Goal: Navigation & Orientation: Find specific page/section

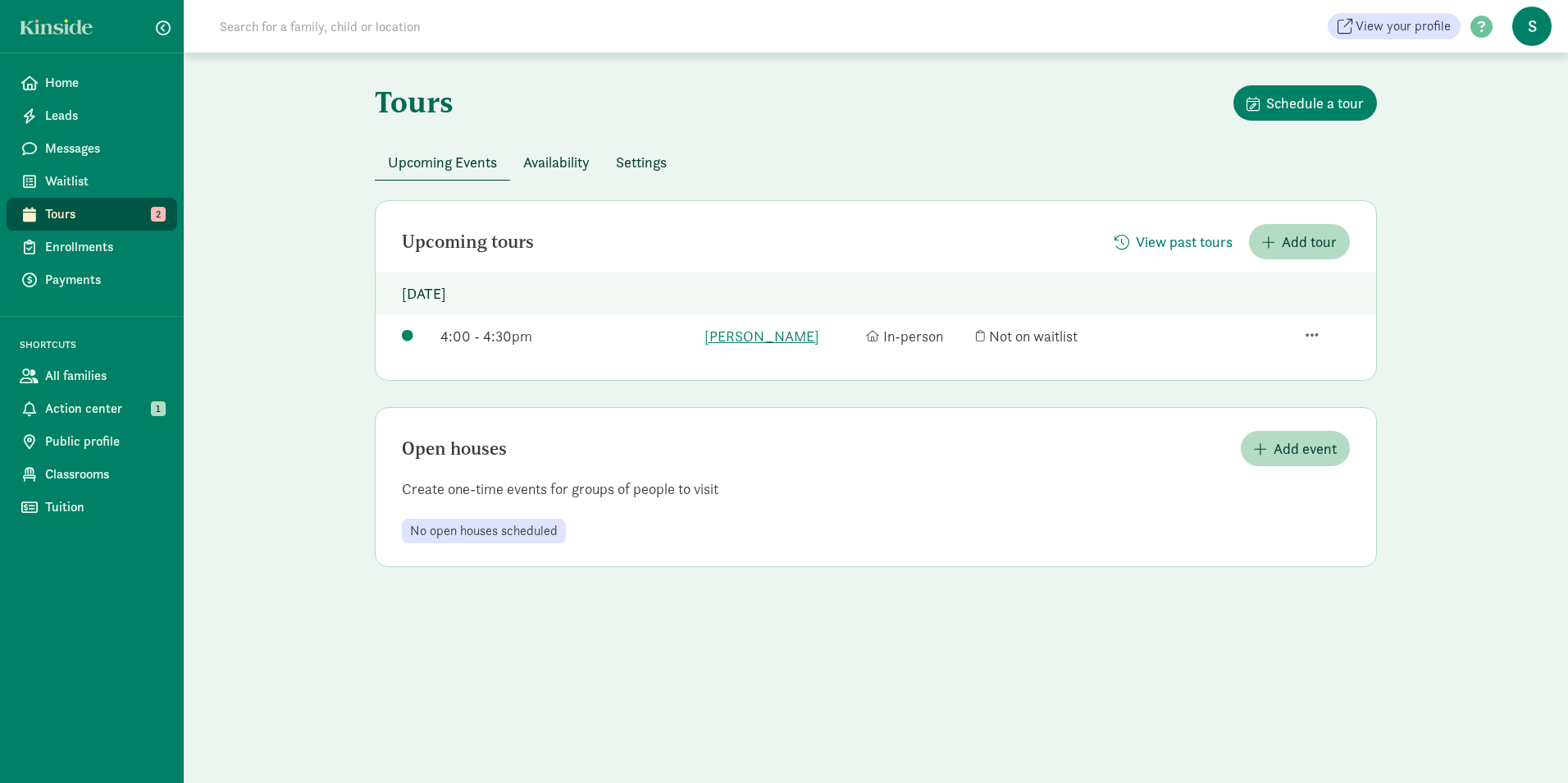
click at [1318, 338] on div at bounding box center [1327, 336] width 44 height 20
click at [1236, 253] on div "View family page" at bounding box center [1272, 264] width 127 height 23
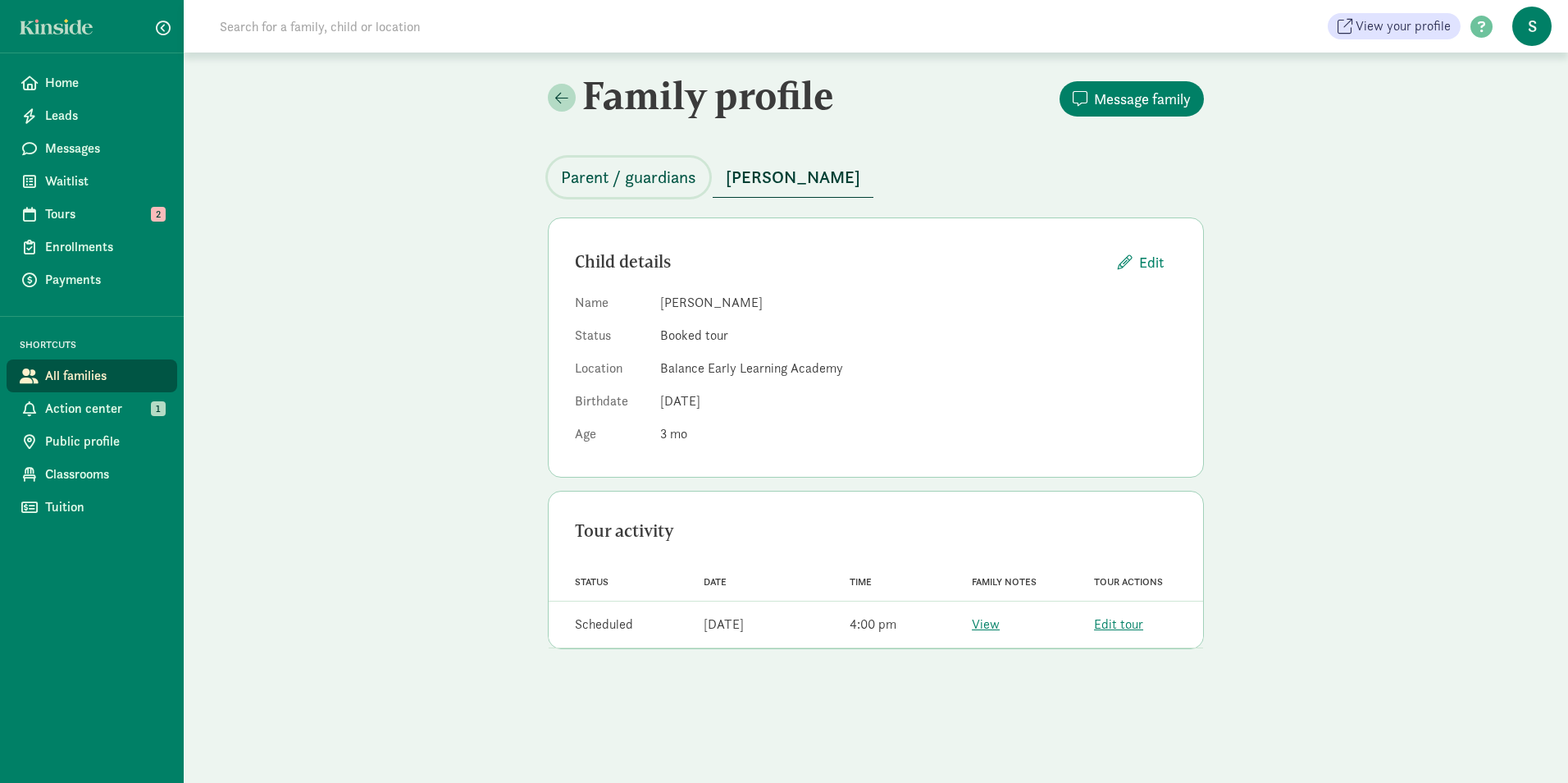
click at [640, 181] on span "Parent / guardians" at bounding box center [629, 177] width 136 height 27
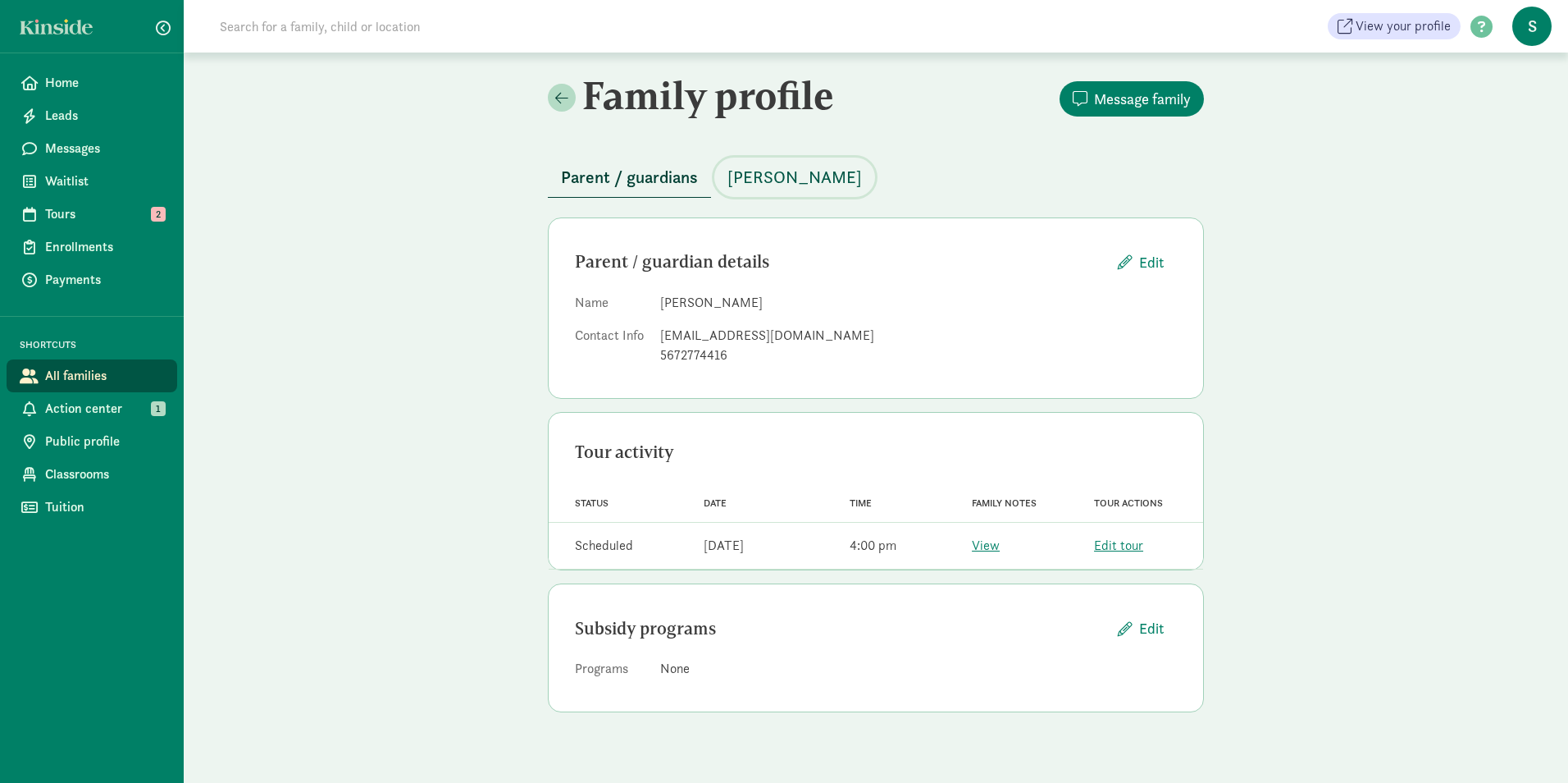
click at [774, 187] on span "[PERSON_NAME]" at bounding box center [794, 177] width 135 height 27
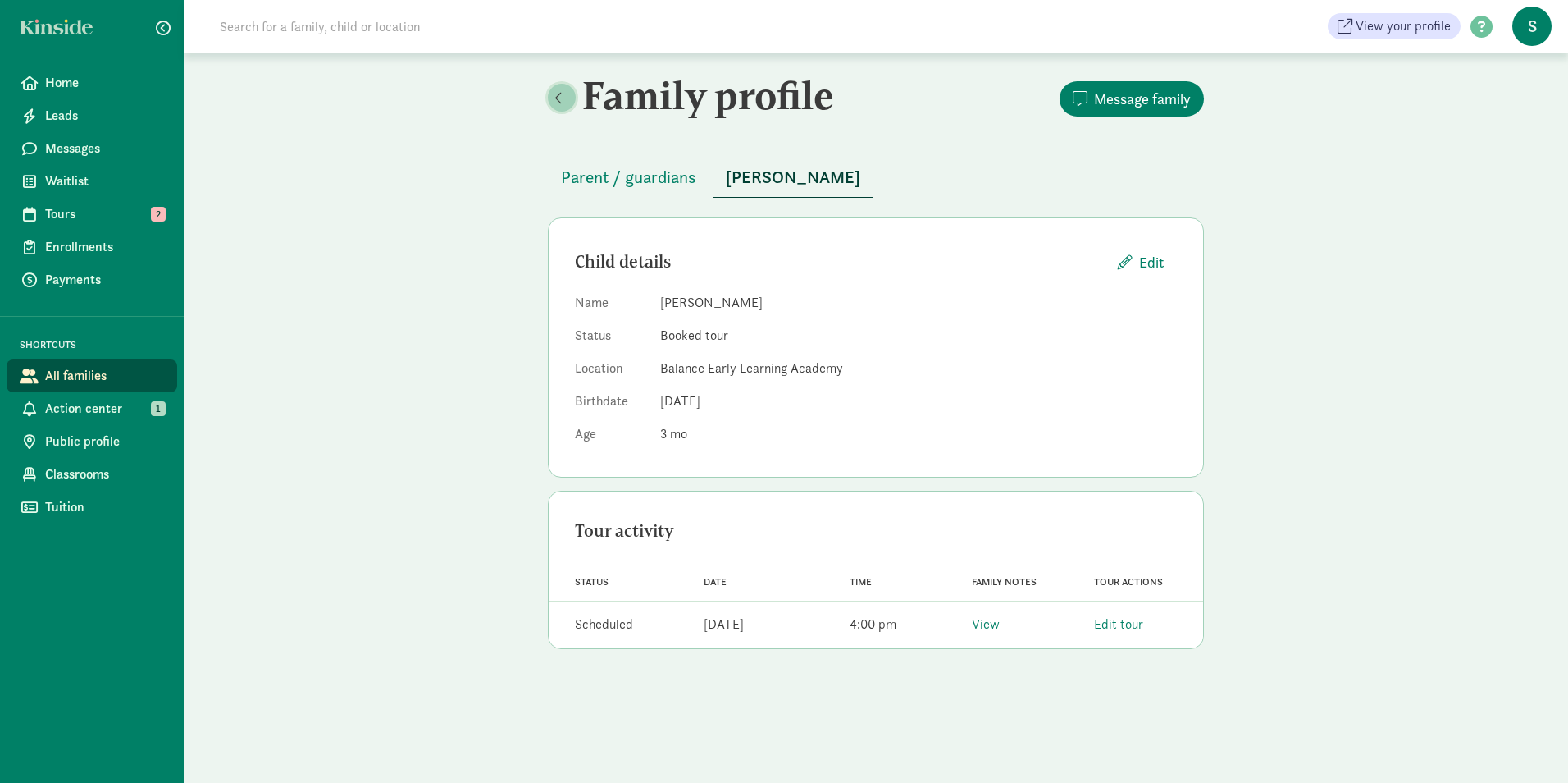
click at [565, 103] on span at bounding box center [561, 97] width 13 height 15
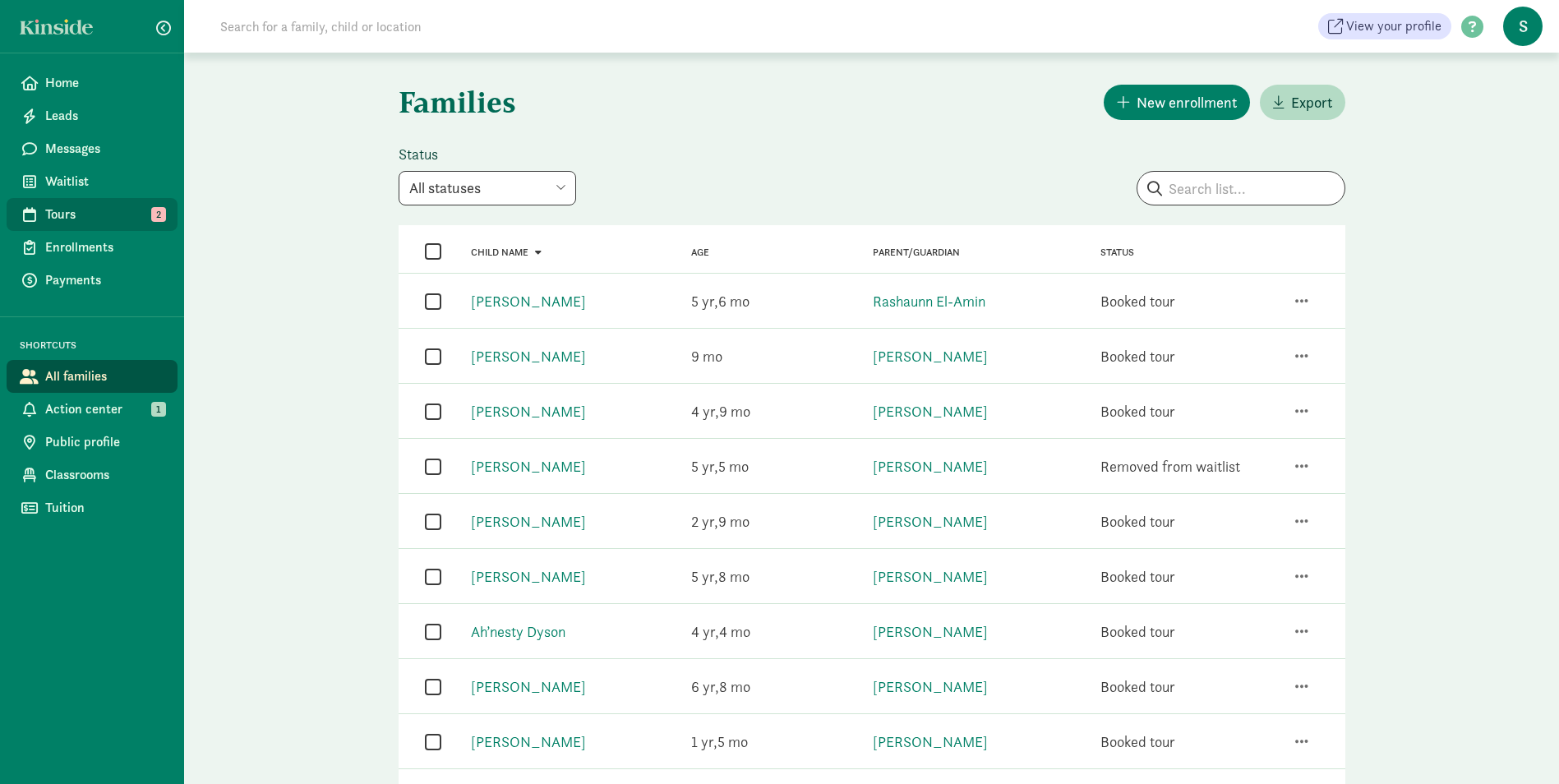
click at [82, 206] on span "Tours" at bounding box center [104, 215] width 119 height 20
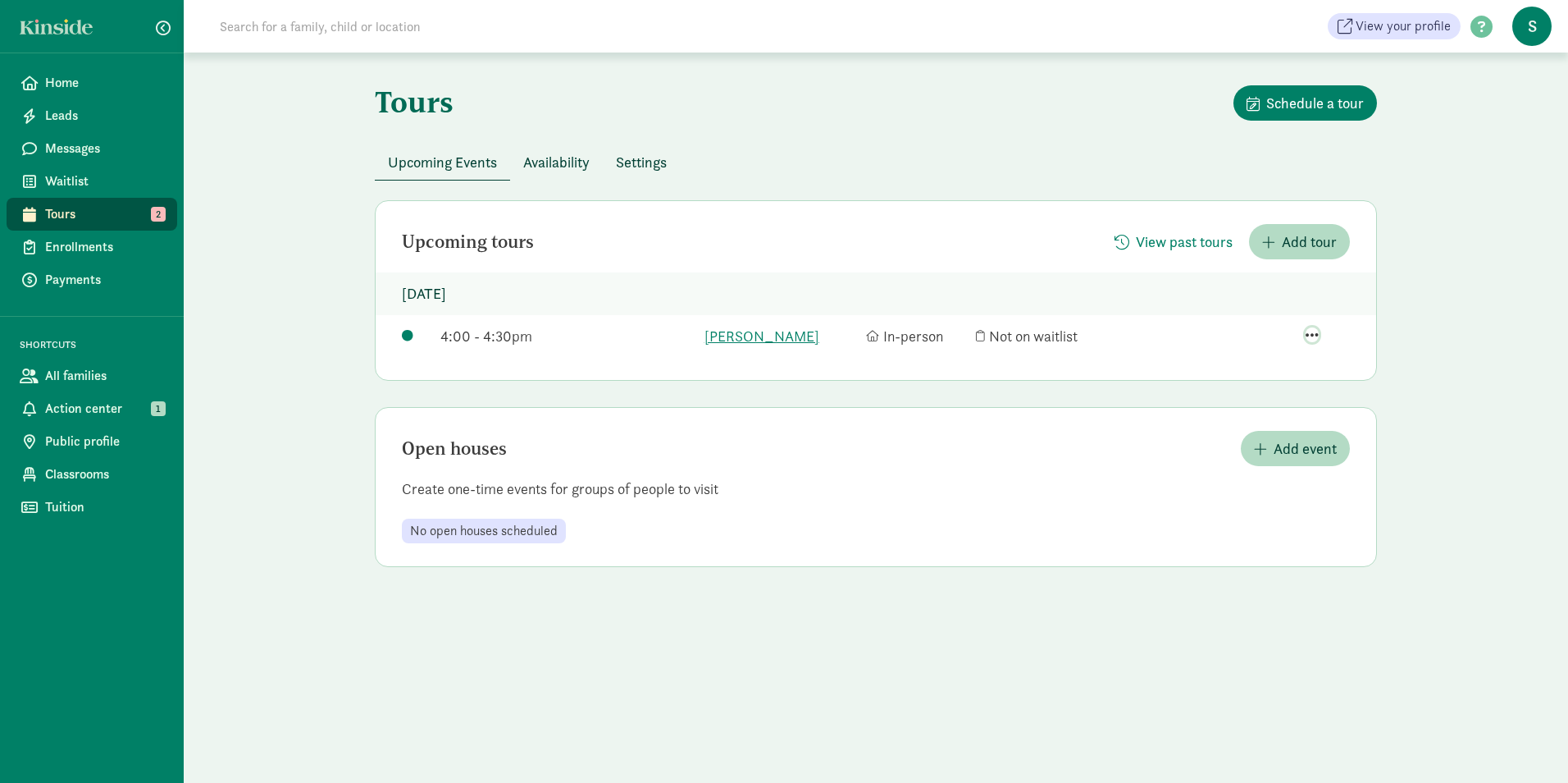
click at [1308, 330] on span "button" at bounding box center [1311, 334] width 13 height 15
click at [1016, 153] on div "Upcoming Events Availability Settings" at bounding box center [875, 162] width 1002 height 36
